Goal: Navigation & Orientation: Find specific page/section

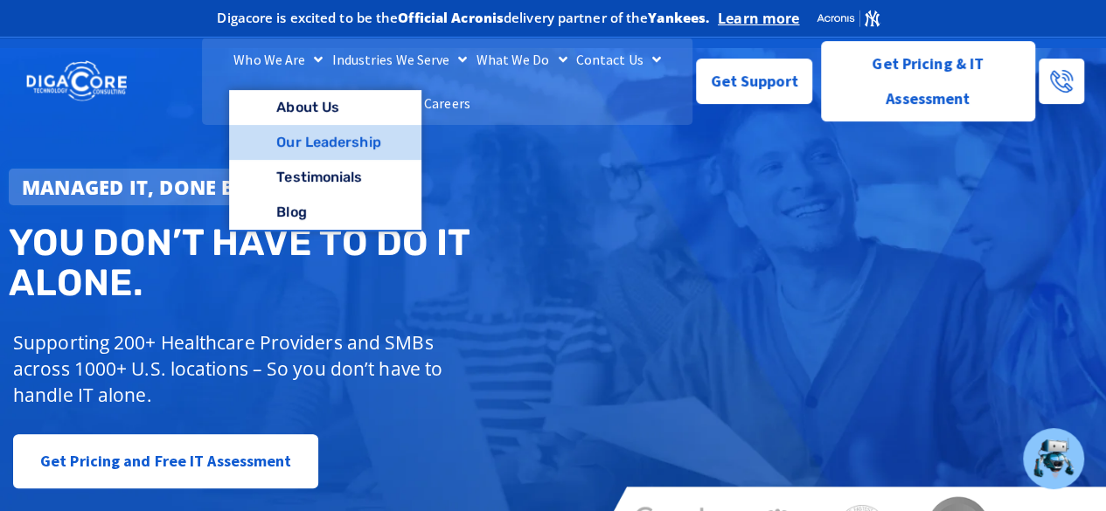
click at [302, 156] on link "Our Leadership" at bounding box center [324, 142] width 191 height 35
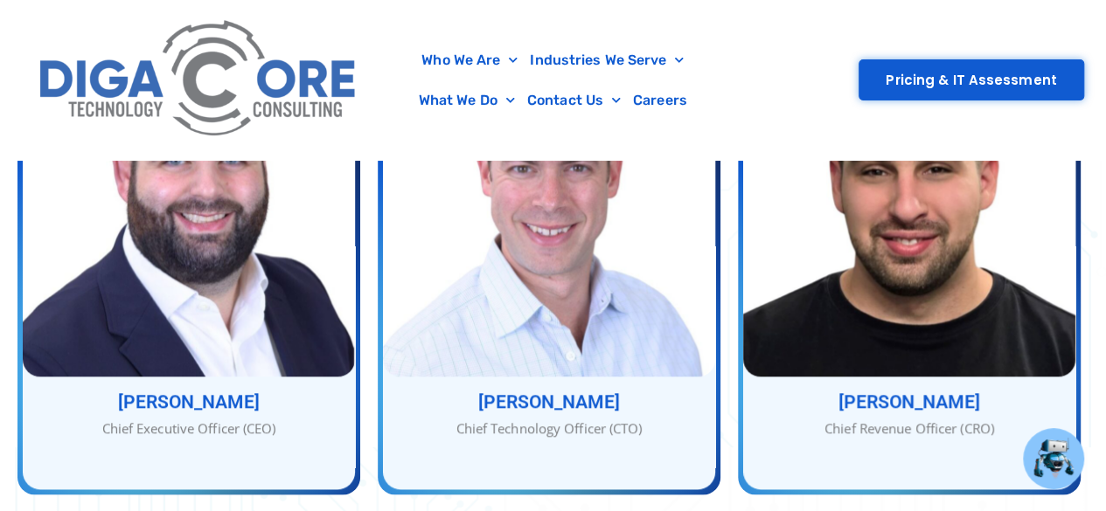
scroll to position [845, 0]
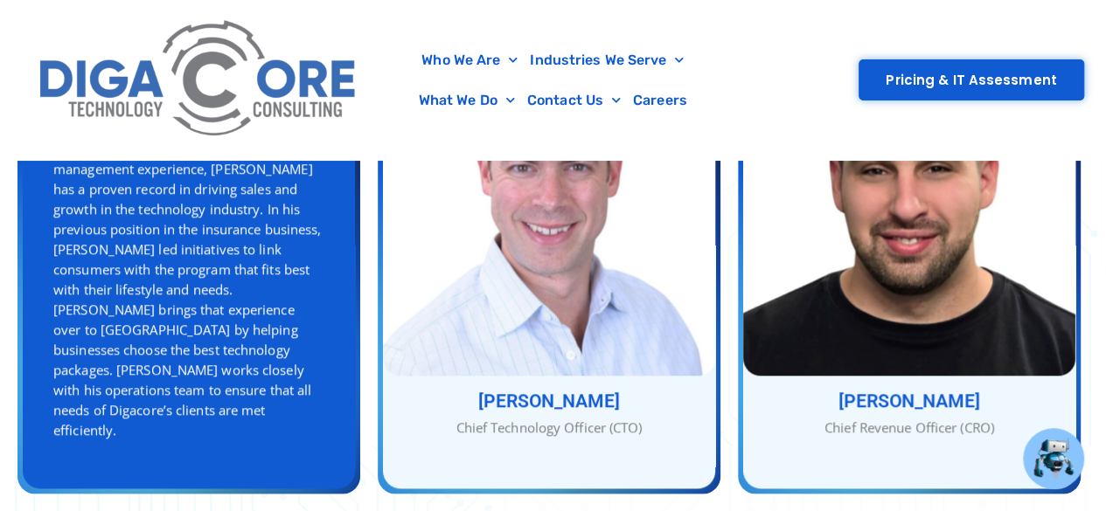
click at [261, 360] on div "As the CEO of Digacore , Abe is responsible for running all business aspects of…" at bounding box center [188, 270] width 271 height 342
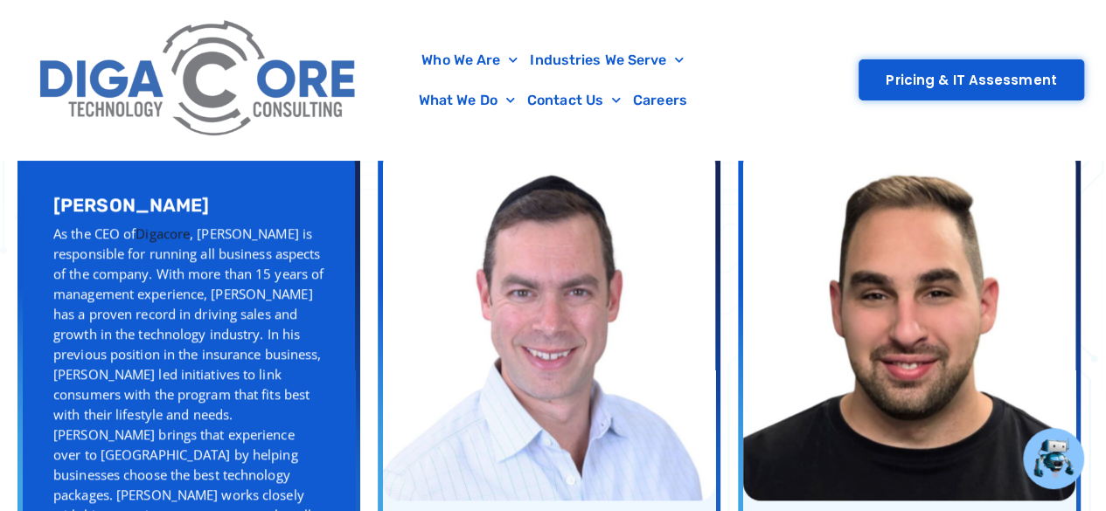
scroll to position [720, 0]
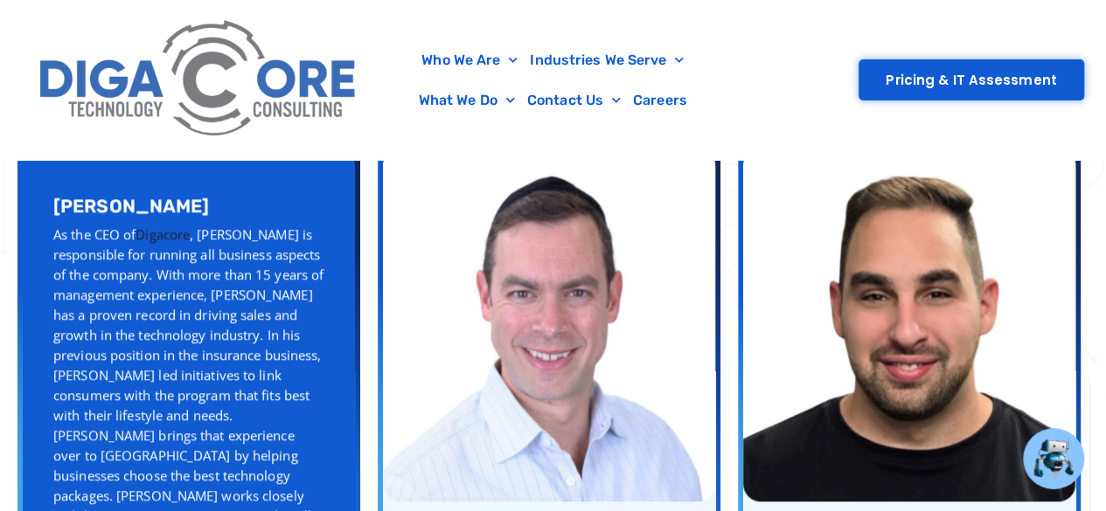
click at [261, 285] on div "As the CEO of Digacore , Abe is responsible for running all business aspects of…" at bounding box center [188, 396] width 271 height 342
click at [143, 226] on link "Digacore" at bounding box center [163, 234] width 54 height 17
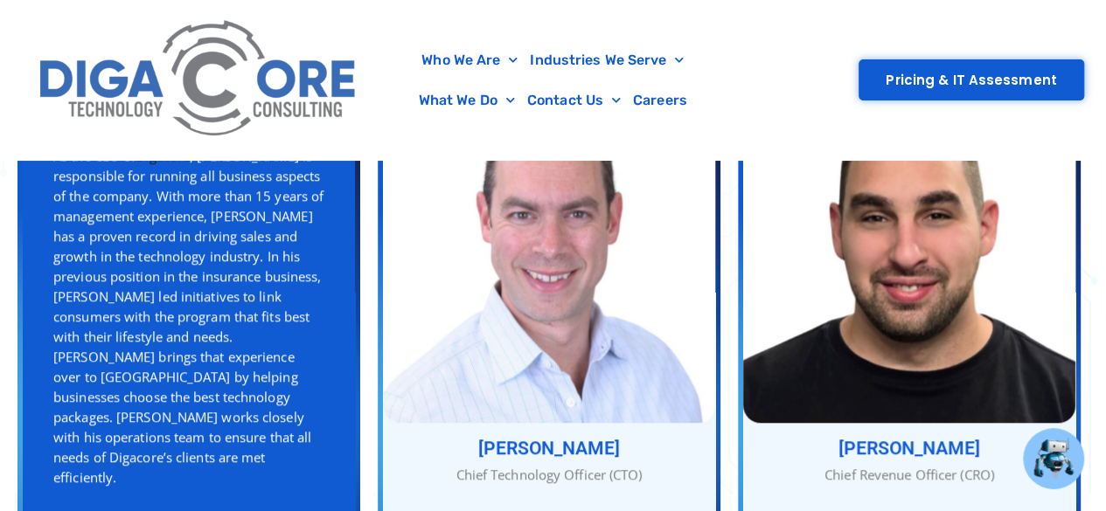
scroll to position [799, 0]
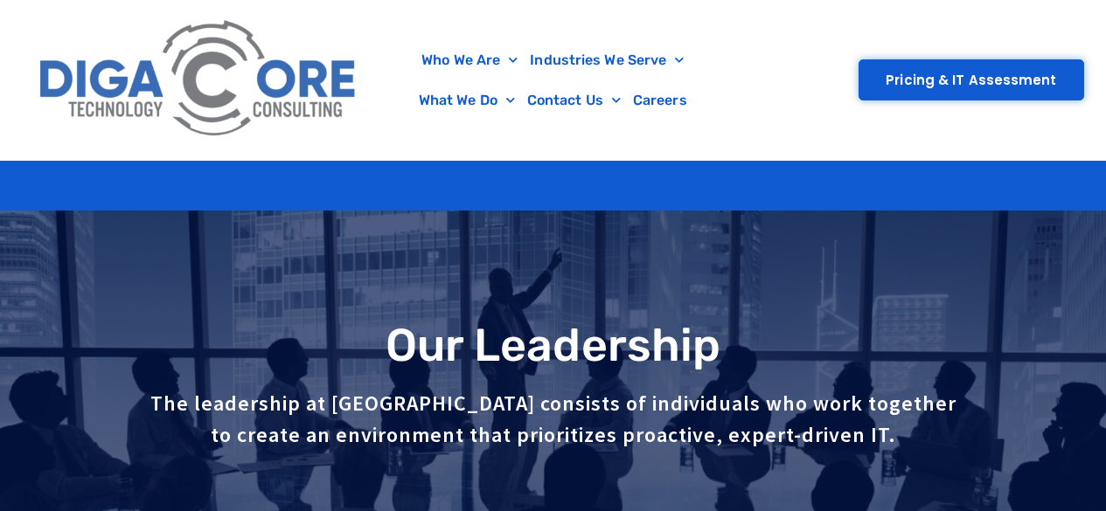
scroll to position [799, 0]
